Goal: Check status: Check status

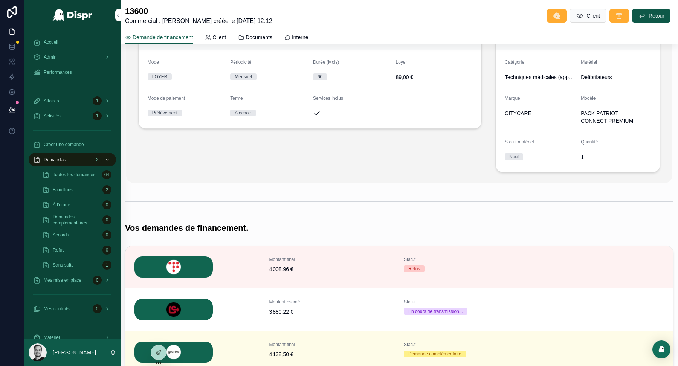
scroll to position [105, 0]
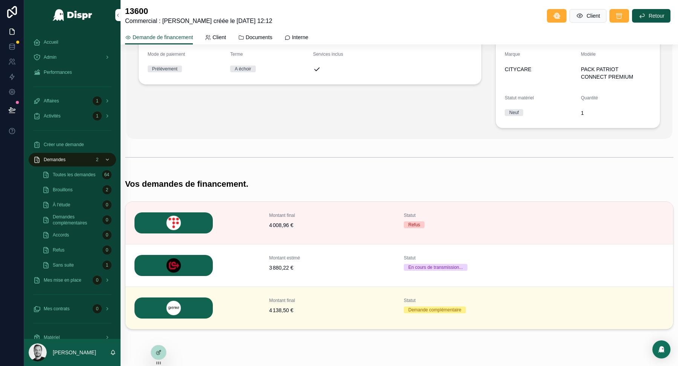
scroll to position [143, 0]
